Goal: Task Accomplishment & Management: Use online tool/utility

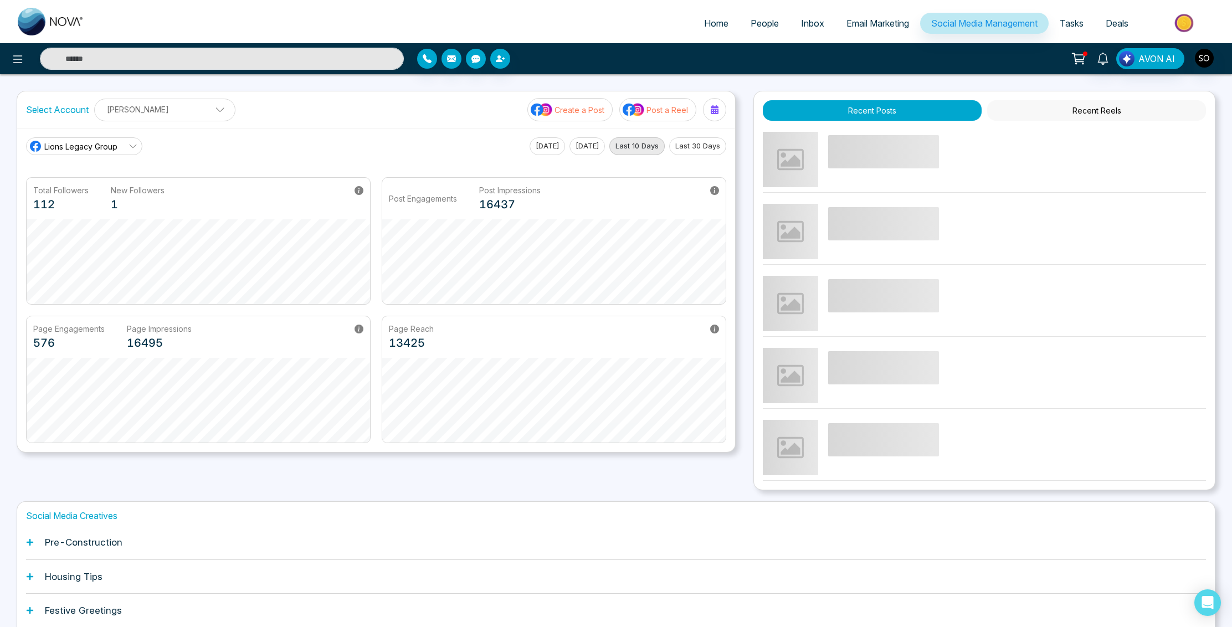
click at [857, 25] on span "Email Marketing" at bounding box center [878, 23] width 63 height 11
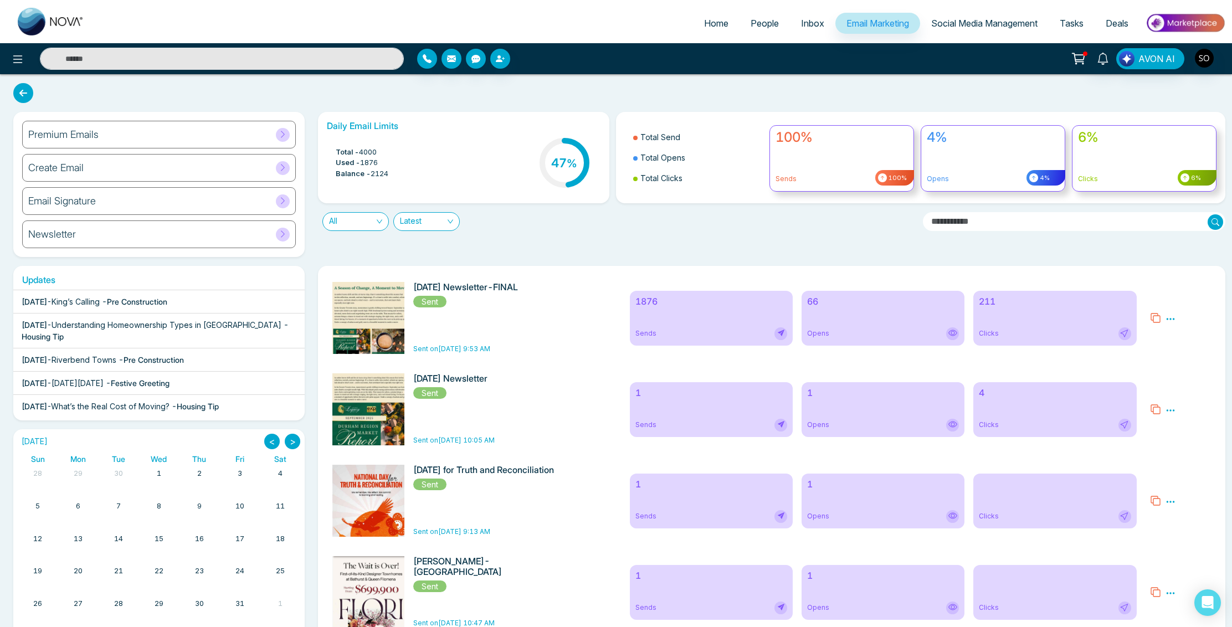
click at [649, 304] on h6 "1876" at bounding box center [712, 301] width 152 height 11
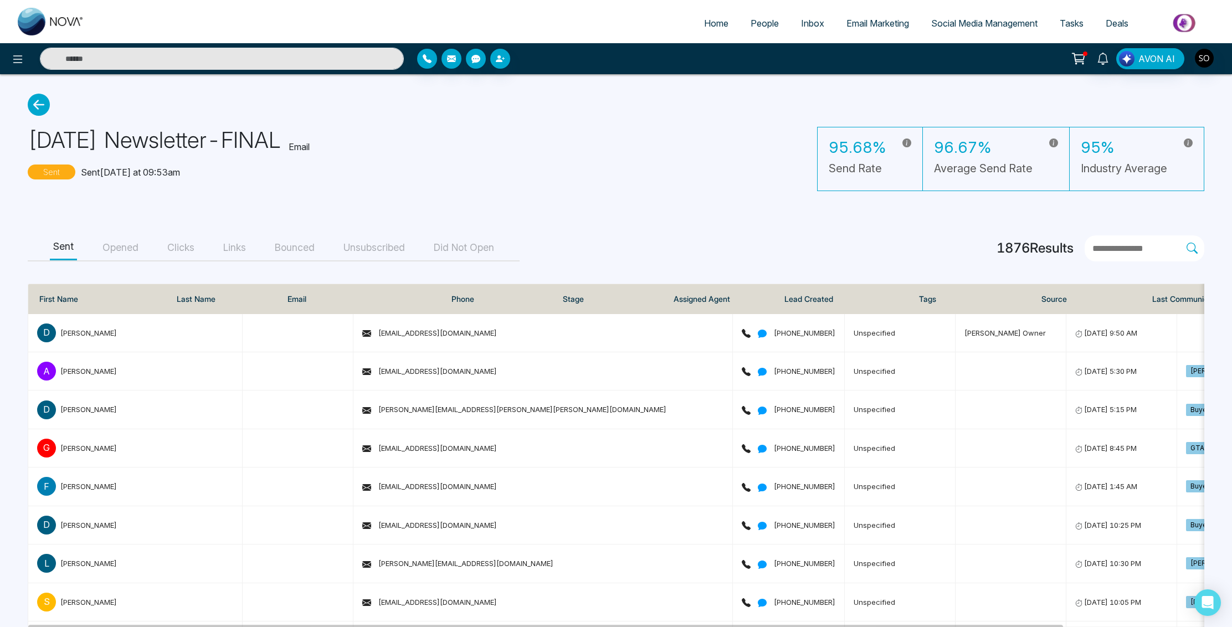
click at [114, 247] on button "Opened" at bounding box center [120, 248] width 43 height 25
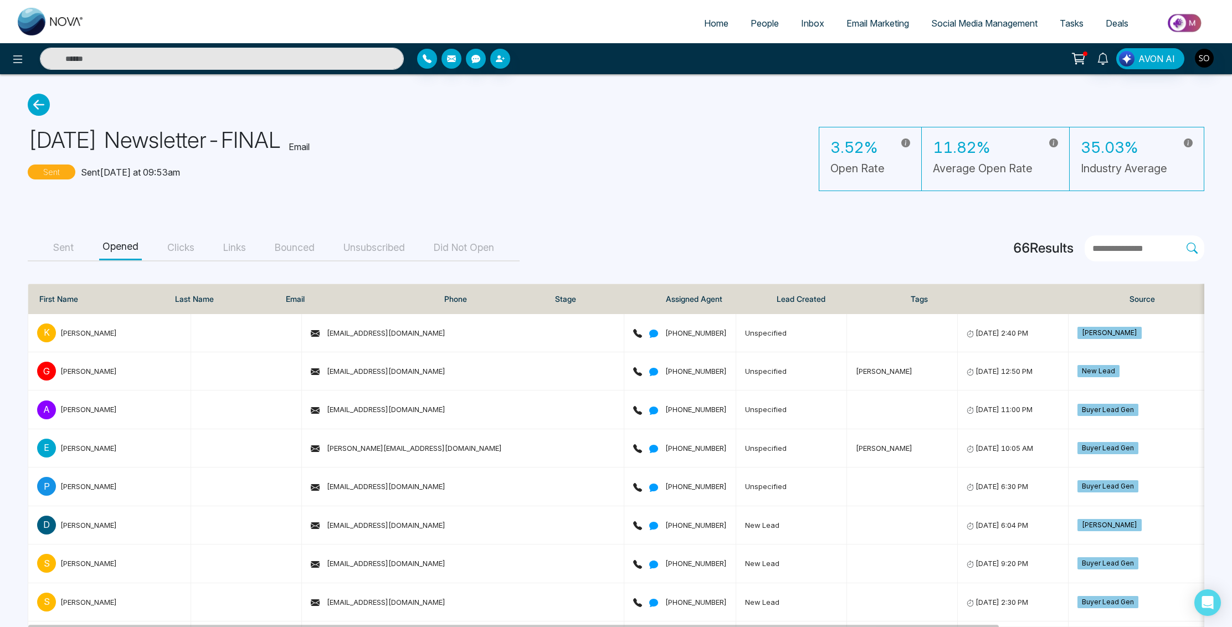
click at [38, 105] on icon at bounding box center [39, 105] width 22 height 22
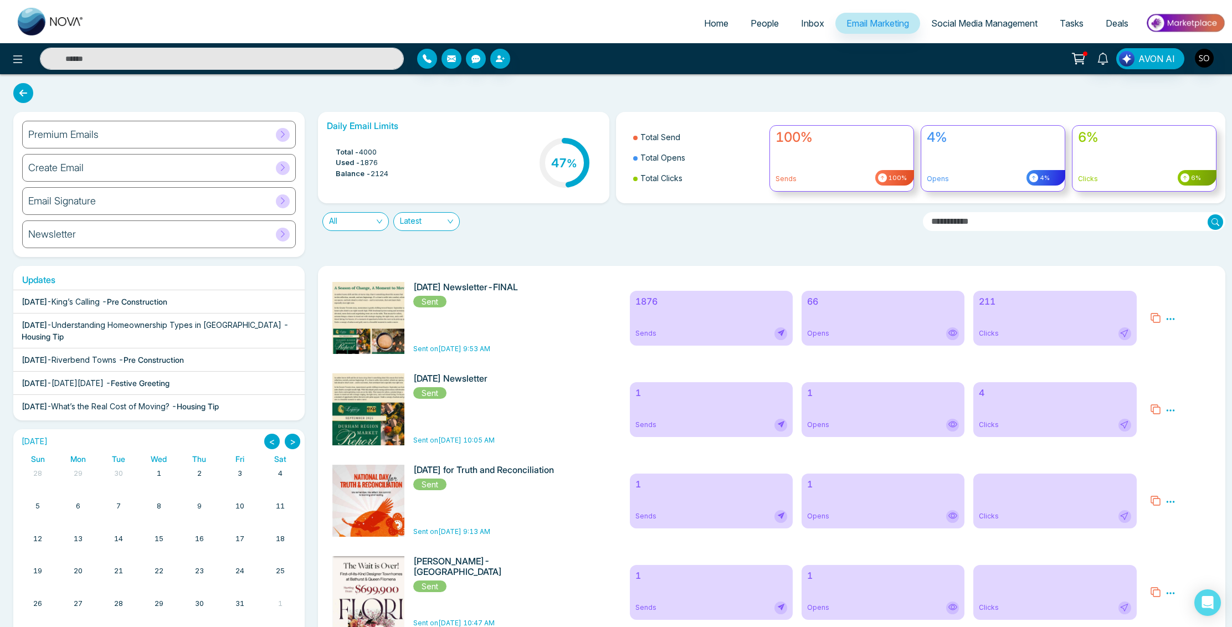
click at [783, 334] on icon at bounding box center [781, 333] width 7 height 7
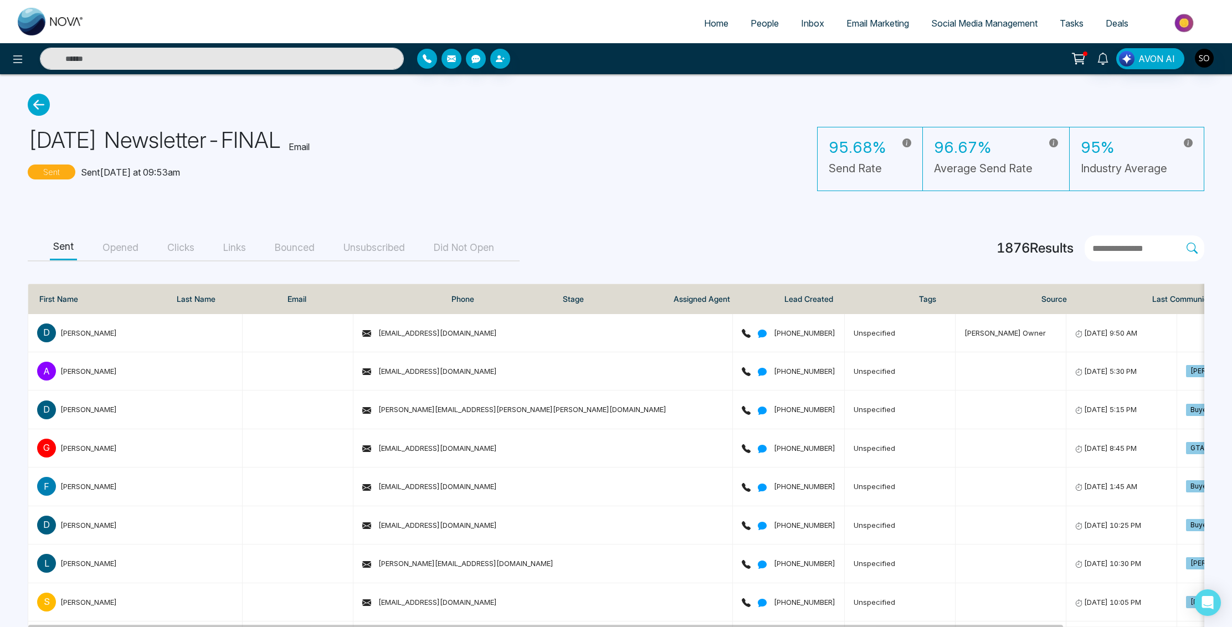
click at [125, 248] on button "Opened" at bounding box center [120, 248] width 43 height 25
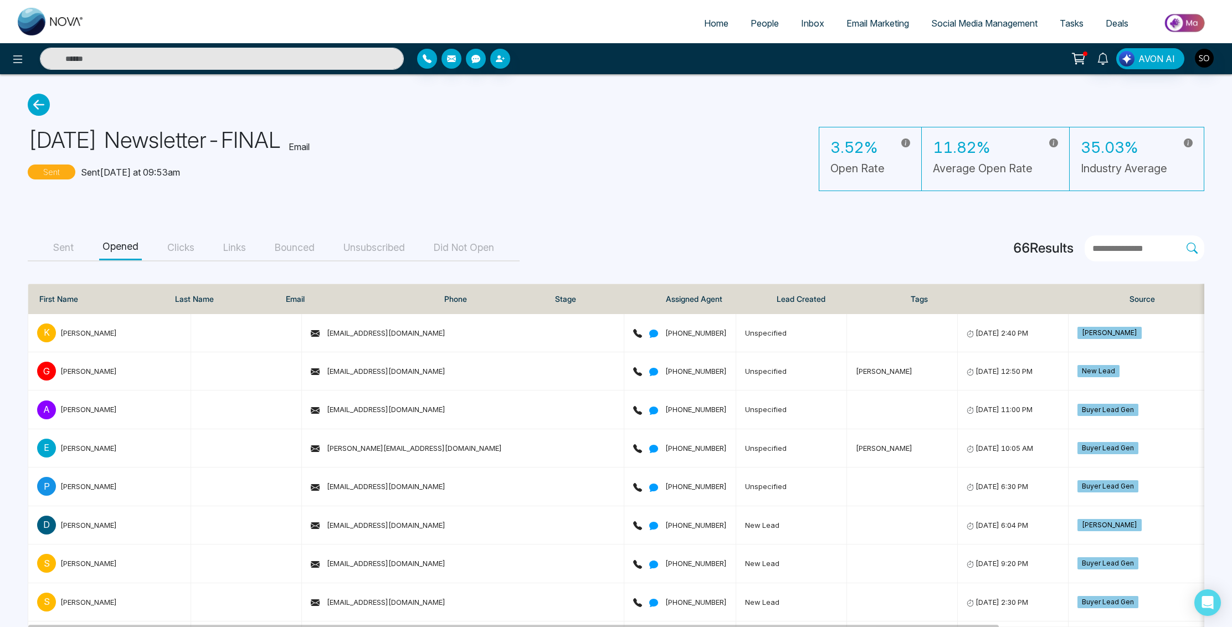
click at [59, 246] on button "Sent" at bounding box center [63, 248] width 27 height 25
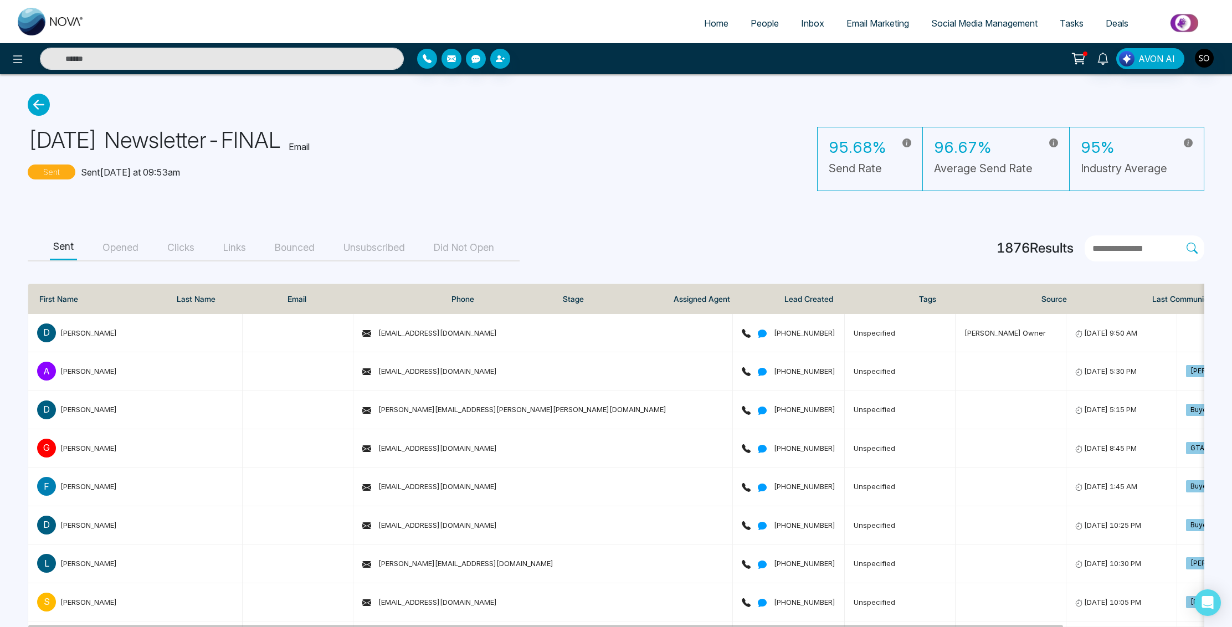
click at [862, 27] on span "Email Marketing" at bounding box center [878, 23] width 63 height 11
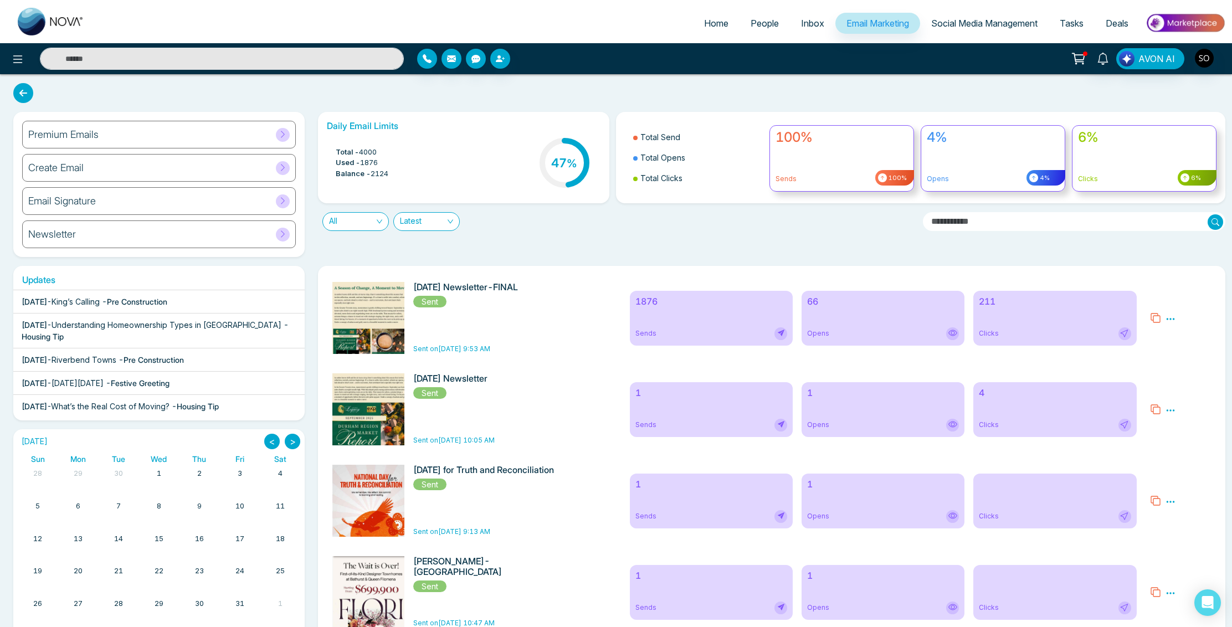
click at [371, 315] on img at bounding box center [371, 449] width 155 height 335
